Goal: Check status: Check status

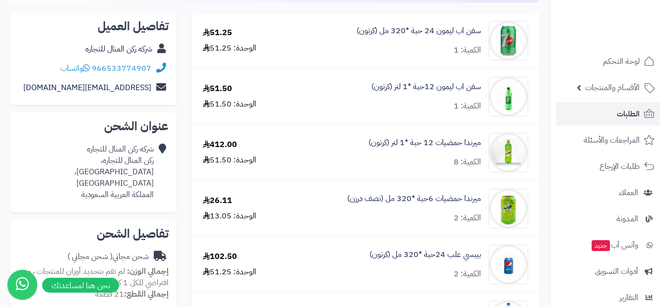
scroll to position [149, 0]
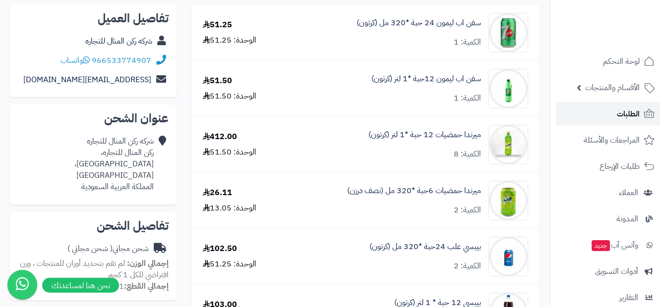
click at [627, 114] on span "الطلبات" at bounding box center [628, 114] width 23 height 14
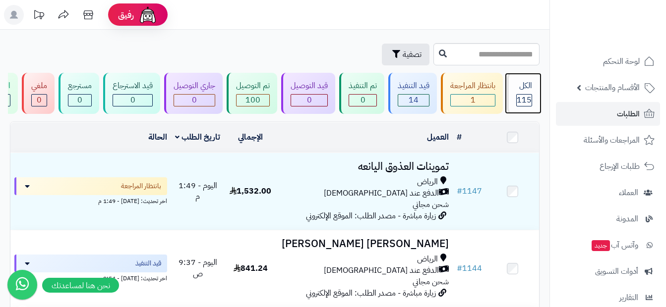
click at [514, 96] on div "الكل 115" at bounding box center [523, 93] width 33 height 41
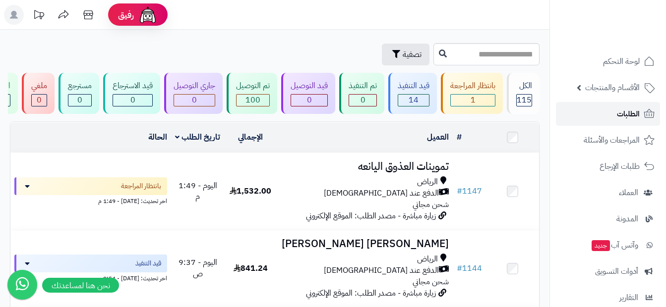
click at [611, 120] on link "الطلبات" at bounding box center [608, 114] width 104 height 24
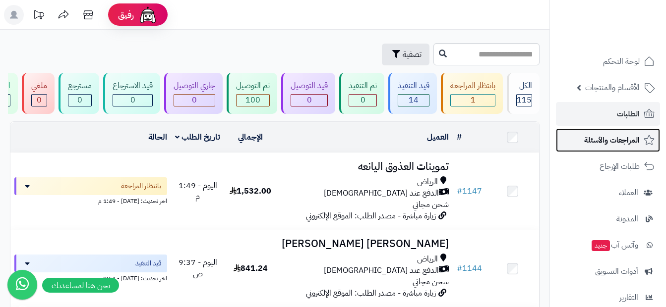
click at [606, 138] on span "المراجعات والأسئلة" at bounding box center [612, 140] width 56 height 14
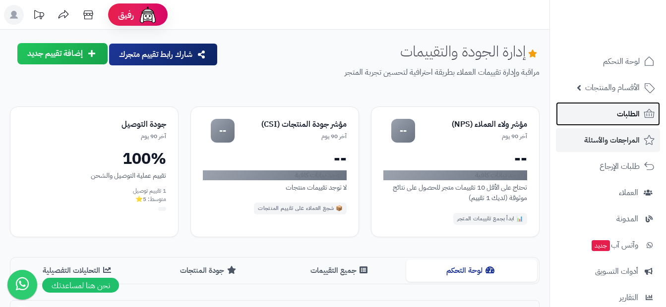
click at [617, 120] on span "الطلبات" at bounding box center [628, 114] width 23 height 14
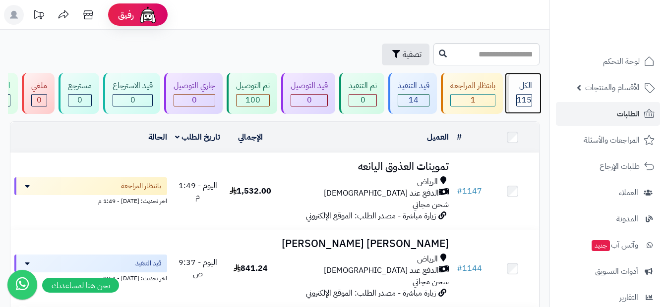
click at [515, 96] on div "الكل 115" at bounding box center [523, 93] width 33 height 41
click at [523, 101] on span "115" at bounding box center [523, 100] width 15 height 12
click at [471, 82] on div "بانتظار المراجعة" at bounding box center [472, 85] width 45 height 11
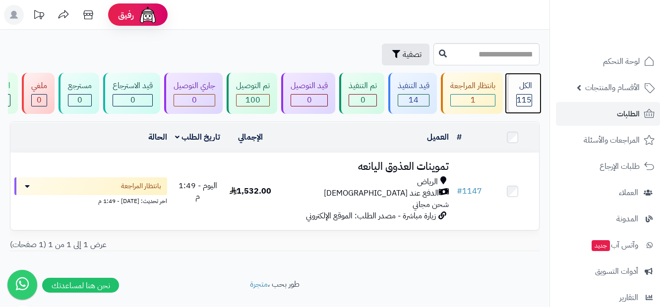
click at [521, 82] on div "الكل" at bounding box center [524, 85] width 16 height 11
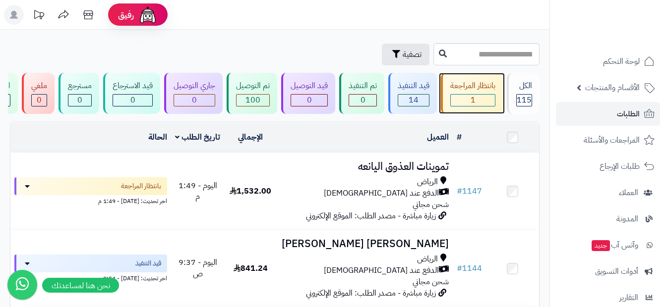
click at [459, 92] on div "بانتظار المراجعة 1" at bounding box center [472, 93] width 62 height 41
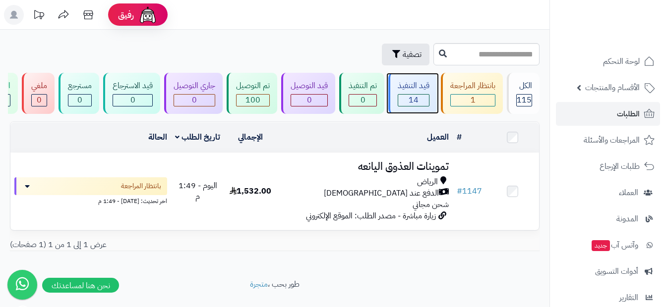
click at [408, 82] on div "قيد التنفيذ" at bounding box center [414, 85] width 32 height 11
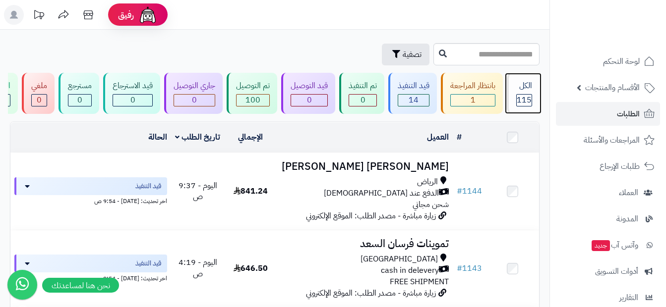
click at [529, 82] on div "الكل" at bounding box center [524, 85] width 16 height 11
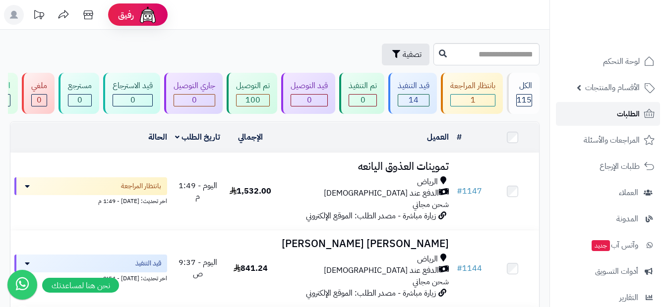
click at [624, 117] on span "الطلبات" at bounding box center [628, 114] width 23 height 14
click at [623, 112] on span "الطلبات" at bounding box center [628, 114] width 23 height 14
click at [522, 97] on span "115" at bounding box center [523, 100] width 15 height 12
click at [518, 146] on td at bounding box center [512, 137] width 53 height 30
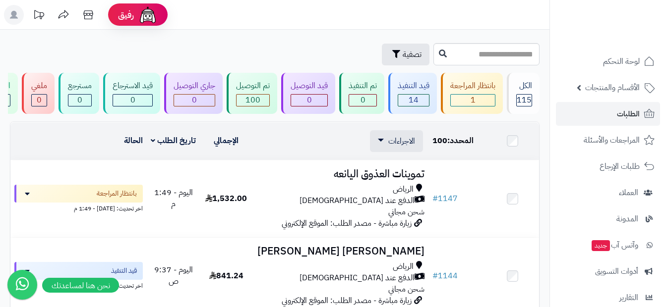
click at [512, 143] on td at bounding box center [512, 141] width 53 height 38
click at [517, 147] on td at bounding box center [512, 141] width 53 height 38
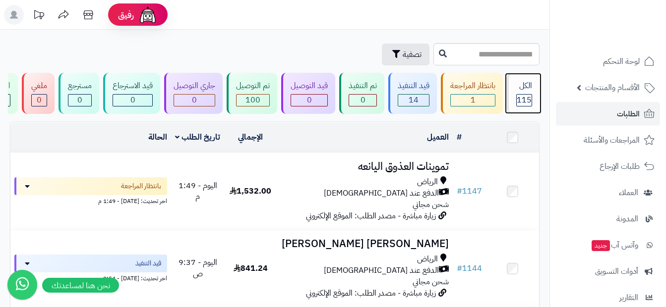
click at [527, 98] on span "115" at bounding box center [523, 100] width 15 height 12
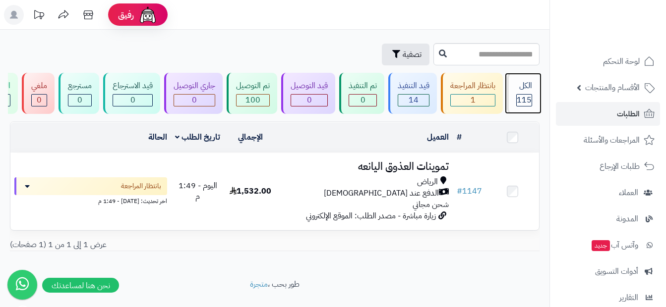
click at [519, 81] on div "الكل" at bounding box center [524, 85] width 16 height 11
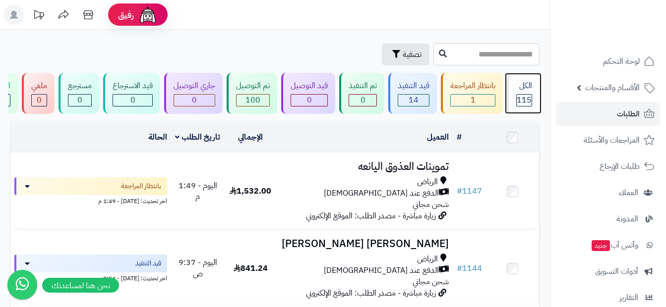
click at [532, 90] on div "الكل 115" at bounding box center [523, 93] width 33 height 41
click at [468, 83] on div "بانتظار المراجعة" at bounding box center [472, 85] width 45 height 11
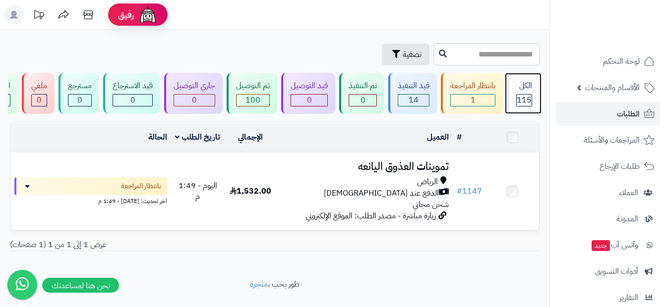
click at [529, 85] on div "الكل" at bounding box center [524, 85] width 16 height 11
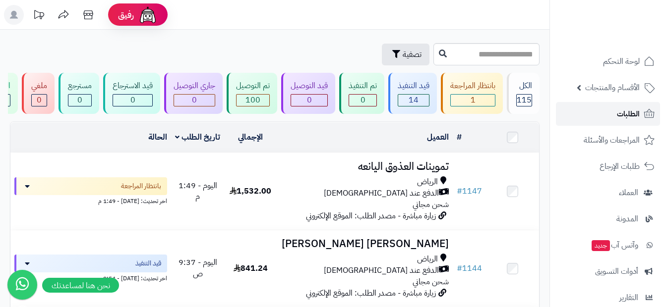
click at [628, 121] on link "الطلبات" at bounding box center [608, 114] width 104 height 24
